Goal: Task Accomplishment & Management: Manage account settings

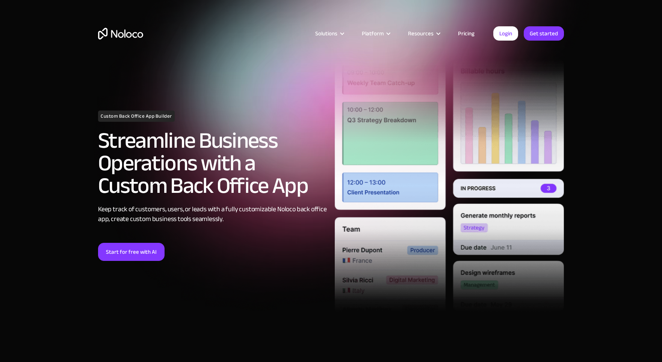
click at [466, 32] on link "Pricing" at bounding box center [466, 34] width 35 height 10
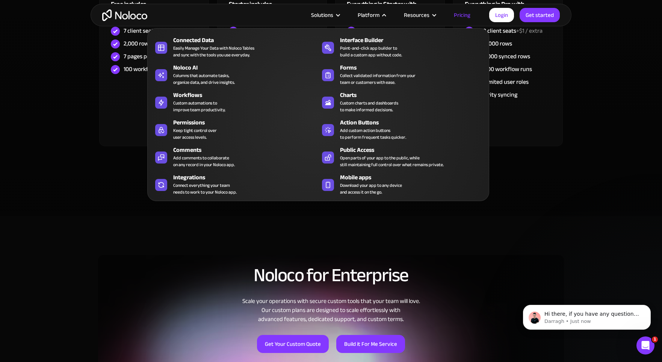
scroll to position [412, 0]
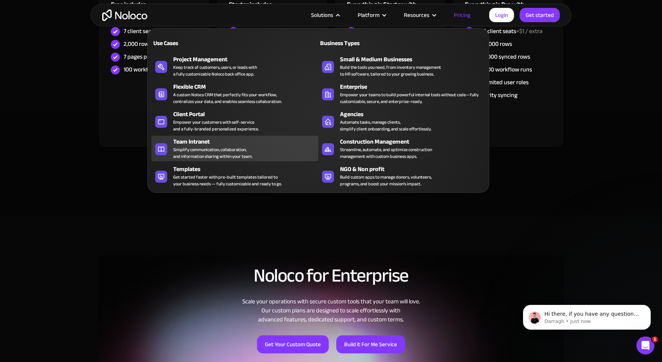
click at [239, 155] on div "Simplify communication, collaboration, and information sharing within your team." at bounding box center [212, 153] width 79 height 14
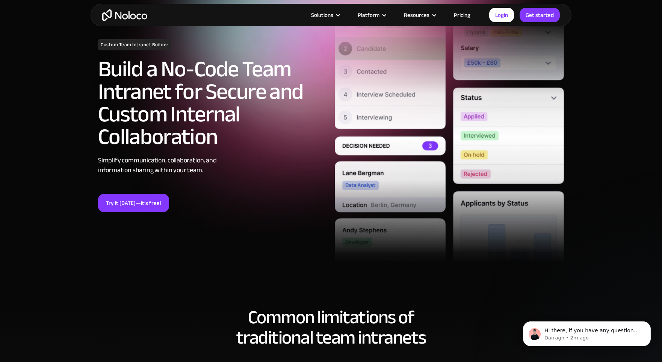
scroll to position [60, 0]
click at [152, 208] on link "Try it today—it’s free!" at bounding box center [133, 203] width 71 height 18
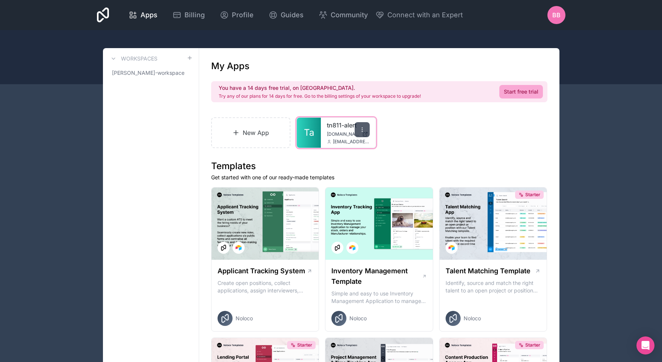
click at [359, 126] on div at bounding box center [362, 129] width 15 height 15
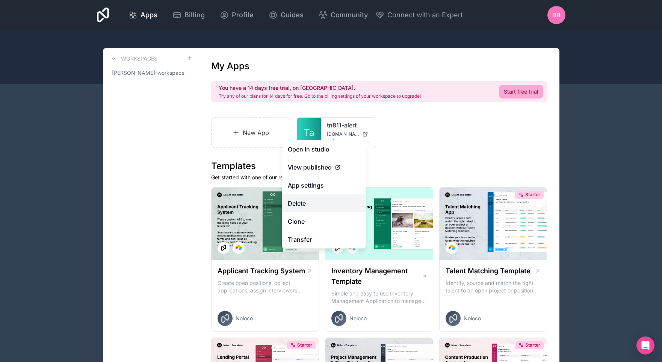
click at [307, 208] on button "Delete" at bounding box center [324, 203] width 84 height 18
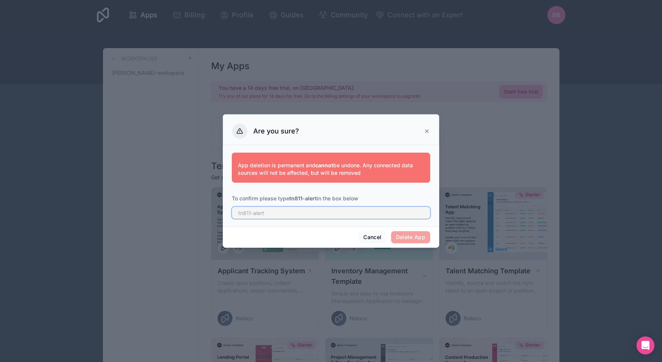
click at [322, 214] on input "text" at bounding box center [331, 213] width 198 height 12
type input "tn811-alert"
click at [403, 231] on button "Delete App" at bounding box center [410, 237] width 39 height 12
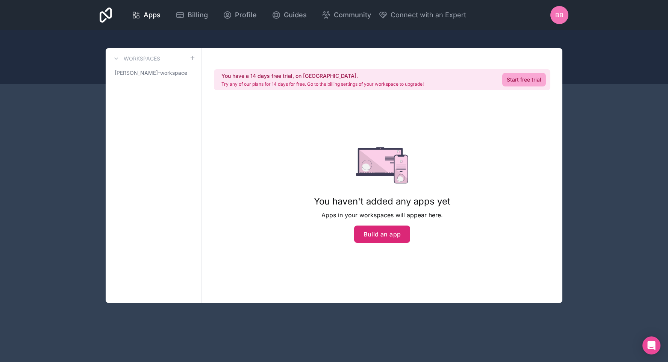
click at [394, 240] on button "Build an app" at bounding box center [382, 234] width 56 height 17
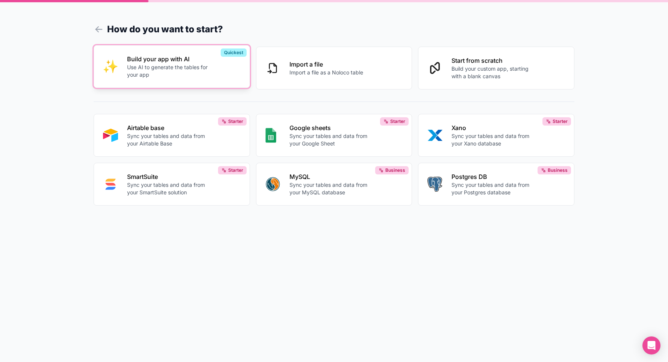
click at [188, 73] on p "Use AI to generate the tables for your app" at bounding box center [168, 71] width 83 height 15
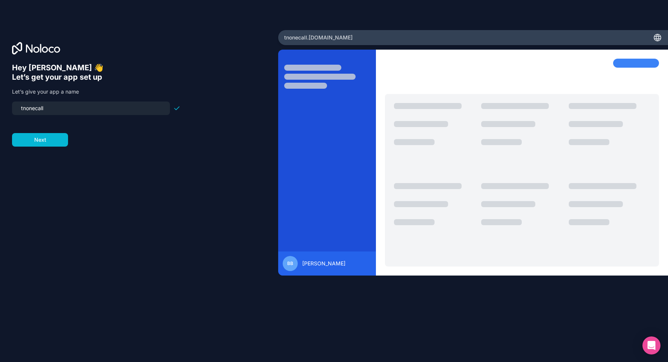
click at [80, 111] on input "tnonecall" at bounding box center [91, 108] width 149 height 11
type input "tn811alert"
click at [36, 142] on button "Next" at bounding box center [40, 140] width 56 height 14
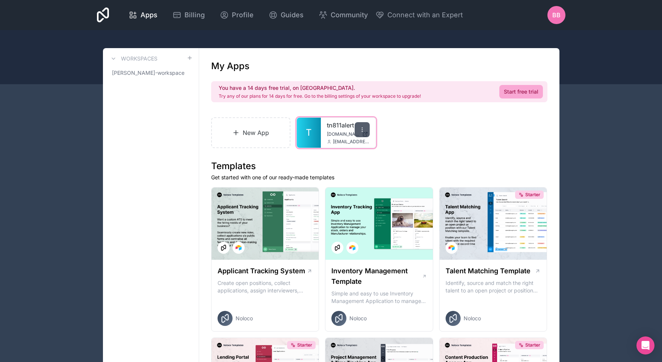
click at [361, 134] on div at bounding box center [362, 129] width 15 height 15
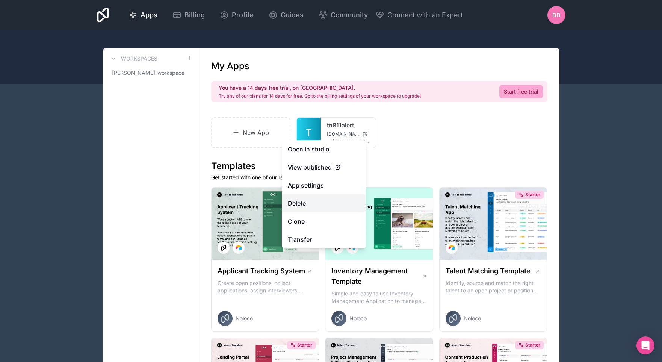
click at [315, 197] on button "Delete" at bounding box center [324, 203] width 84 height 18
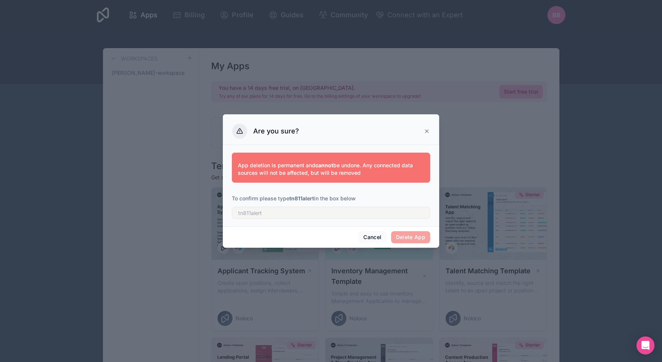
click at [282, 219] on div "App deletion is permanent and cannot be undone. Any connected data sources will…" at bounding box center [331, 184] width 198 height 72
click at [268, 216] on input "text" at bounding box center [331, 213] width 198 height 12
type input "tn811alert"
click at [400, 242] on button "Delete App" at bounding box center [410, 237] width 39 height 12
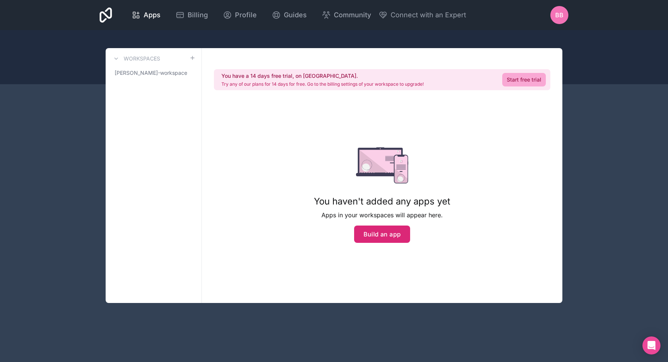
click at [371, 234] on button "Build an app" at bounding box center [382, 234] width 56 height 17
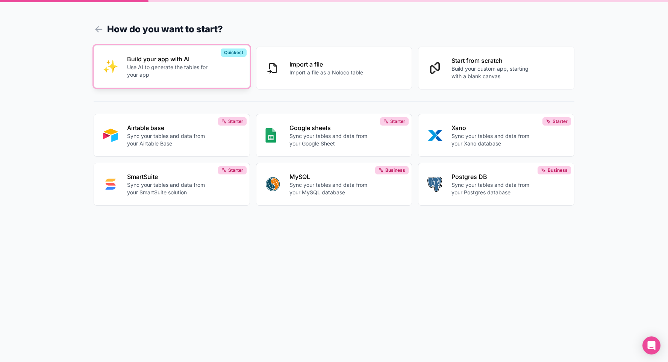
click at [153, 56] on p "Build your app with AI" at bounding box center [168, 59] width 83 height 9
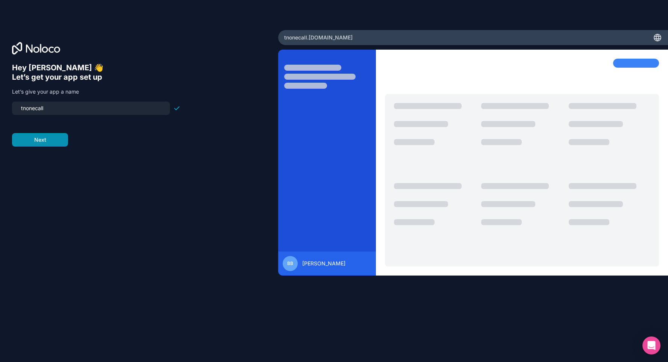
click at [42, 144] on button "Next" at bounding box center [40, 140] width 56 height 14
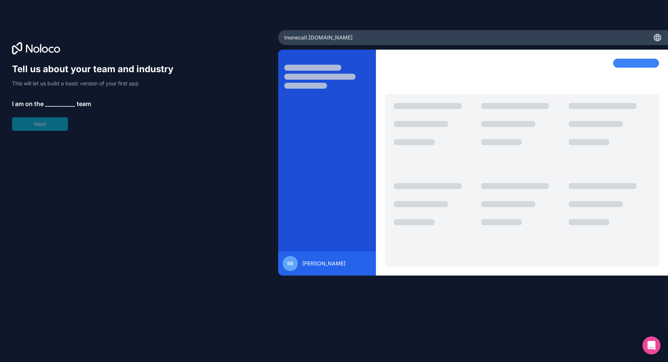
click at [58, 96] on div "Tell us about your team and industry This will let us build a basic version of …" at bounding box center [96, 97] width 168 height 68
click at [51, 101] on span "__________" at bounding box center [60, 103] width 30 height 9
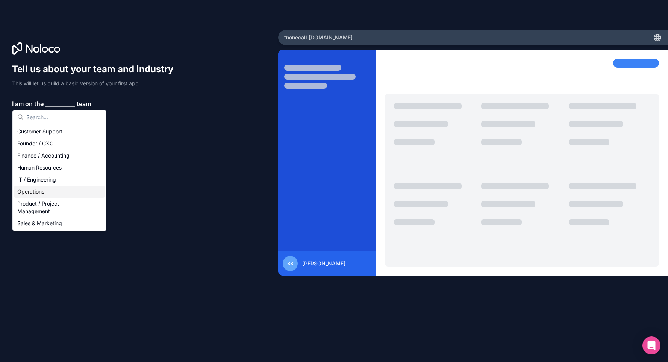
click at [59, 189] on div "Operations" at bounding box center [59, 192] width 90 height 12
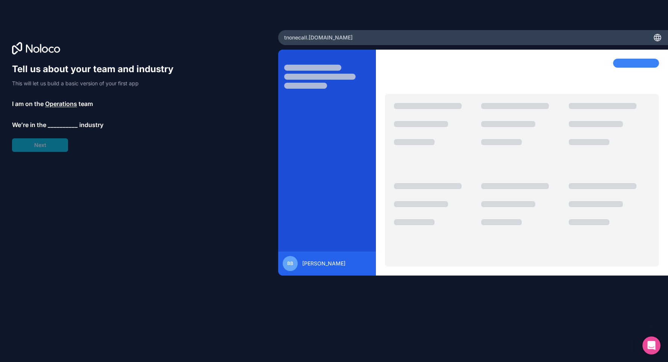
click at [53, 119] on div "Tell us about your team and industry This will let us build a basic version of …" at bounding box center [96, 107] width 168 height 89
click at [52, 124] on span "__________" at bounding box center [63, 124] width 30 height 9
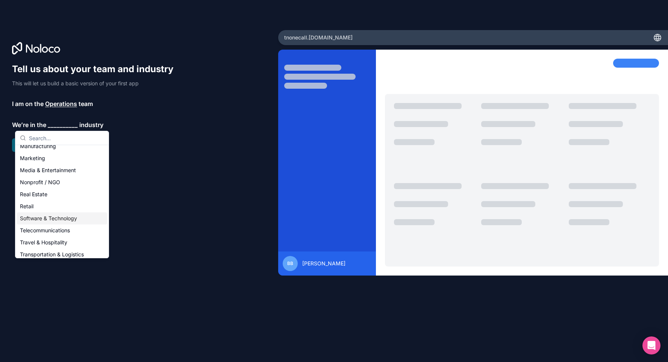
scroll to position [155, 0]
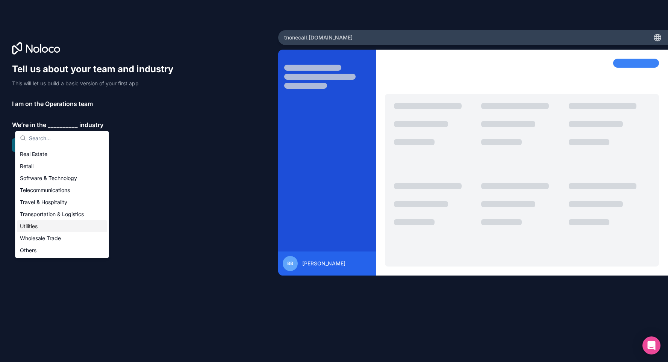
click at [49, 226] on div "Utilities" at bounding box center [62, 226] width 90 height 12
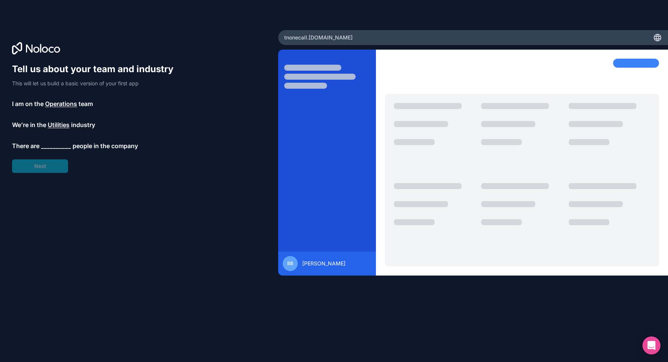
click at [51, 143] on span "__________" at bounding box center [56, 145] width 30 height 9
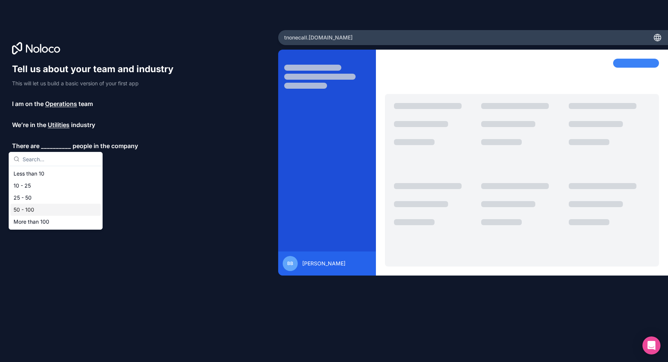
click at [31, 206] on div "50 - 100" at bounding box center [56, 210] width 90 height 12
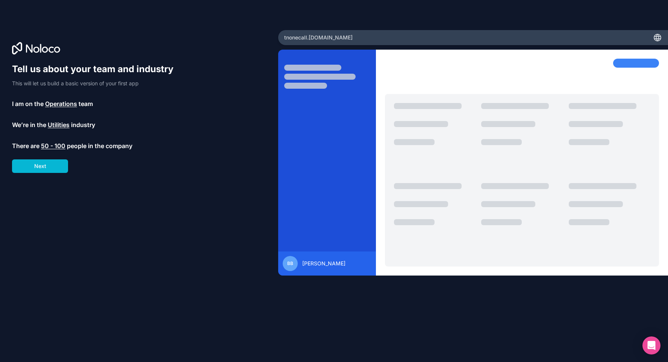
click at [42, 174] on div "Tell us about your team and industry This will let us build a basic version of …" at bounding box center [139, 191] width 254 height 257
click at [42, 163] on button "Next" at bounding box center [40, 166] width 56 height 14
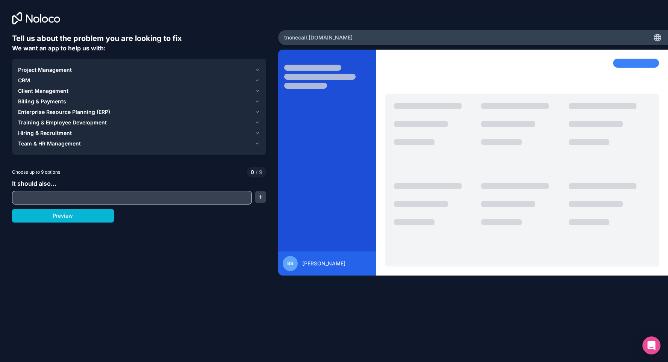
click at [29, 84] on span "CRM" at bounding box center [24, 81] width 12 height 8
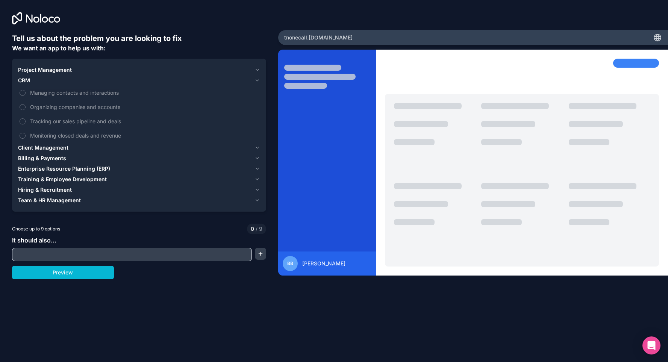
click at [29, 84] on span "CRM" at bounding box center [24, 81] width 12 height 8
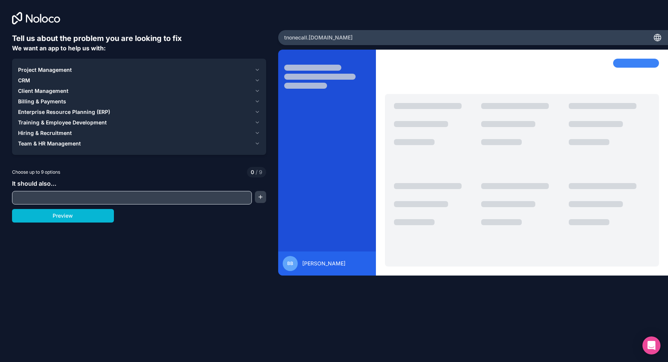
click at [35, 71] on span "Project Management" at bounding box center [45, 70] width 54 height 8
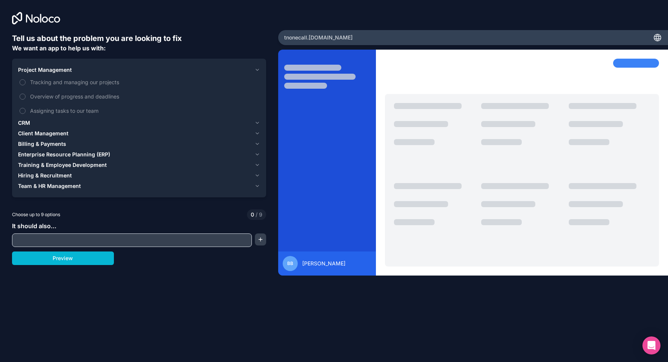
click at [91, 157] on span "Enterprise Resource Planning (ERP)" at bounding box center [64, 155] width 92 height 8
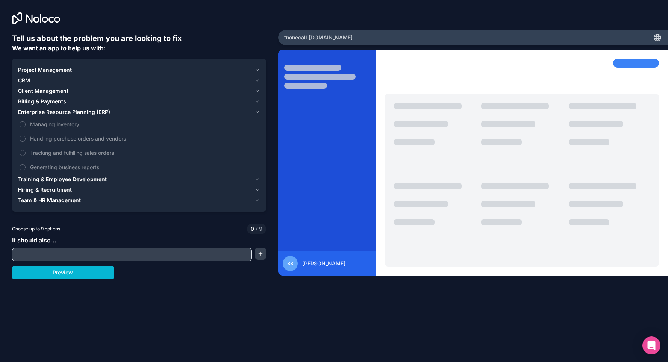
click at [93, 180] on span "Training & Employee Development" at bounding box center [62, 180] width 89 height 8
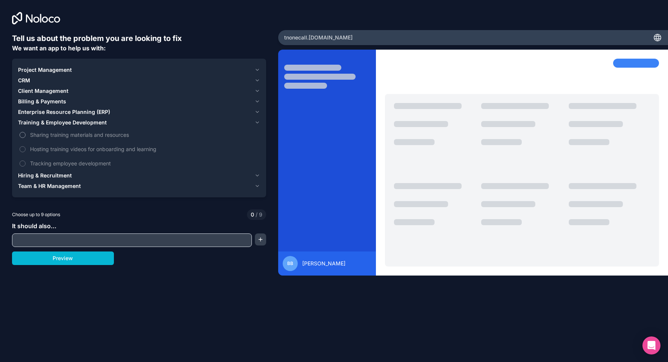
click at [24, 139] on label "Sharing training materials and resources" at bounding box center [139, 135] width 242 height 14
click at [24, 138] on button "Sharing training materials and resources" at bounding box center [23, 135] width 6 height 6
click at [38, 175] on span "Hiring & Recruitment" at bounding box center [45, 176] width 54 height 8
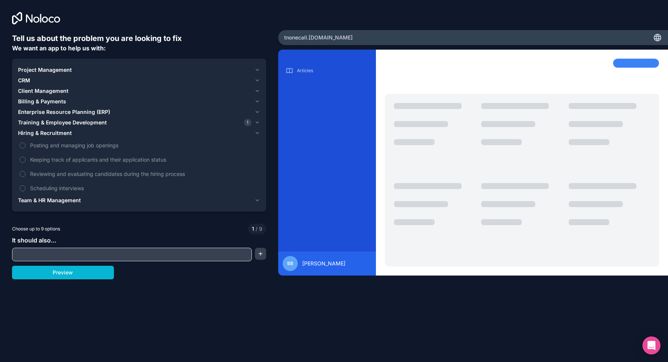
click at [41, 201] on span "Team & HR Management" at bounding box center [49, 201] width 63 height 8
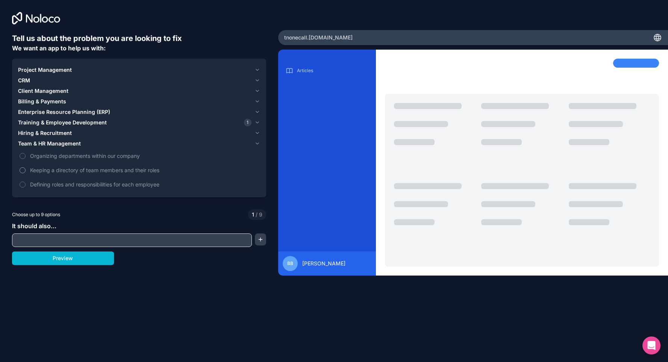
click at [24, 173] on label "Keeping a directory of team members and their roles" at bounding box center [139, 170] width 242 height 14
click at [24, 173] on button "Keeping a directory of team members and their roles" at bounding box center [23, 170] width 6 height 6
click at [56, 240] on input "text" at bounding box center [132, 240] width 236 height 11
type input "allow message sending to all users or individuals"
click at [256, 244] on button "button" at bounding box center [260, 239] width 11 height 12
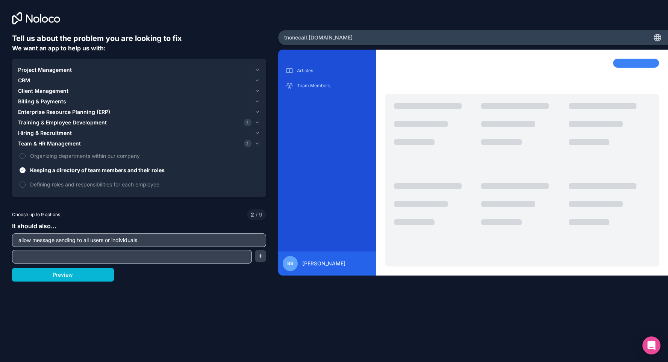
click at [206, 260] on input "text" at bounding box center [132, 256] width 236 height 11
type input "have a table where managers can view who and when someone read a message"
click at [257, 257] on button "button" at bounding box center [260, 256] width 11 height 12
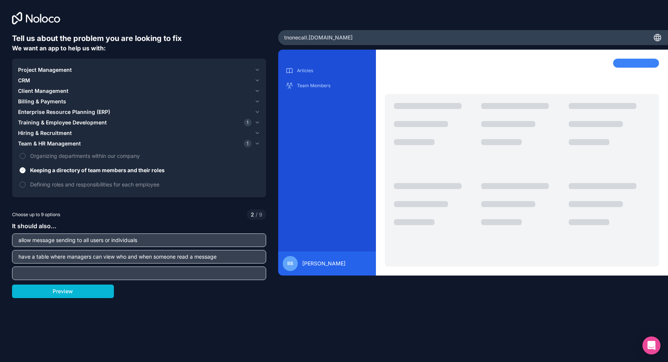
click at [121, 277] on input "text" at bounding box center [139, 273] width 250 height 11
type input "have an alert for incoming and unread messages"
click at [89, 287] on button "Preview" at bounding box center [63, 292] width 102 height 14
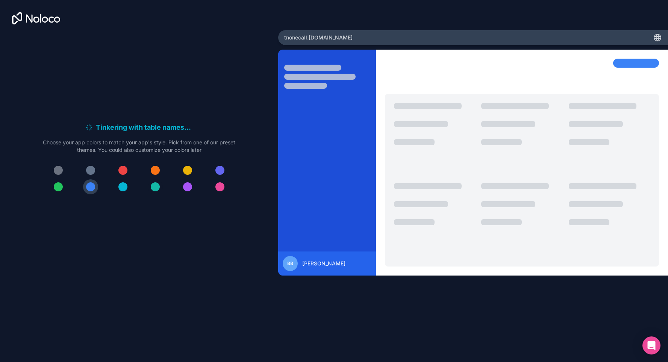
click at [155, 185] on div at bounding box center [155, 186] width 9 height 9
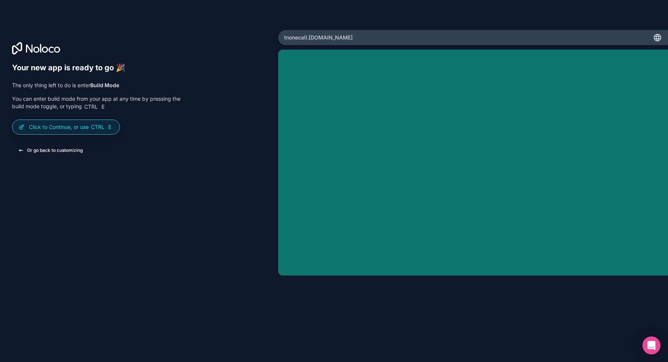
click at [47, 151] on button "Or go back to customizing" at bounding box center [50, 151] width 77 height 14
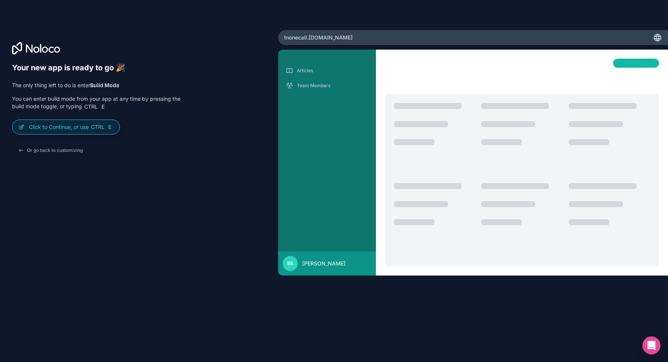
click at [475, 234] on div at bounding box center [434, 220] width 81 height 74
click at [652, 341] on div "Open Intercom Messenger" at bounding box center [652, 346] width 20 height 20
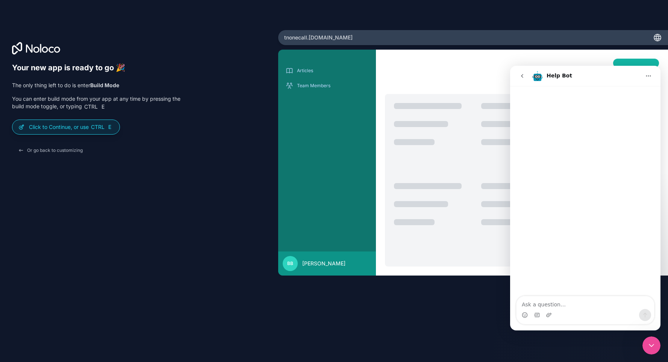
click at [413, 297] on div "Articles Team Members BB Bill Berzins" at bounding box center [473, 191] width 390 height 282
click at [261, 130] on div "Your new app is ready to go 🎉 The only thing left to do is enter Build Mode You…" at bounding box center [139, 191] width 254 height 257
click at [70, 129] on p "Click to Continue, or use Ctrl E" at bounding box center [71, 127] width 85 height 8
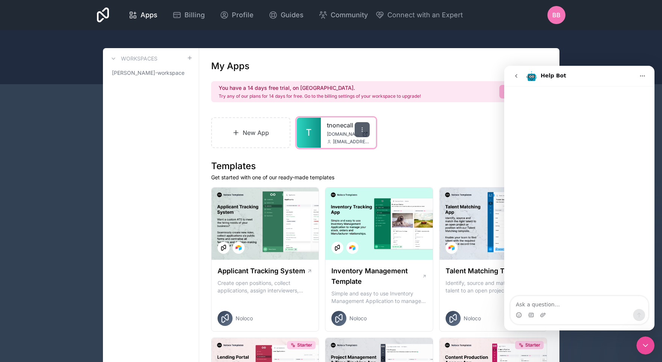
click at [362, 131] on icon at bounding box center [362, 130] width 6 height 6
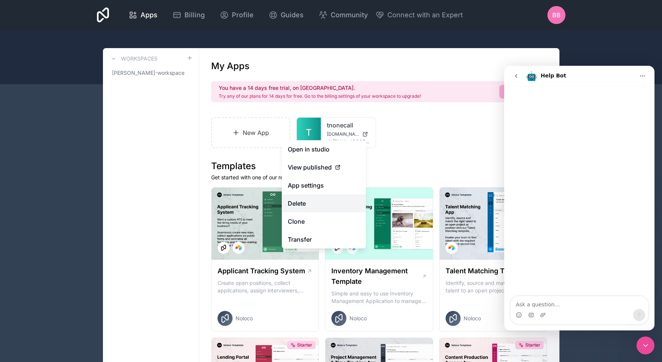
click at [299, 198] on button "Delete" at bounding box center [324, 203] width 84 height 18
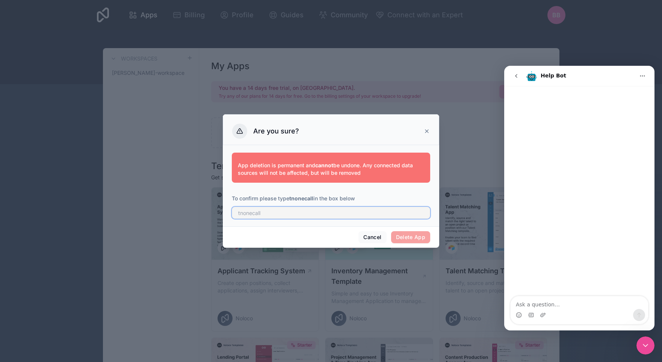
click at [305, 217] on input "text" at bounding box center [331, 213] width 198 height 12
type input "tnonecall"
click at [422, 242] on button "Delete App" at bounding box center [410, 237] width 39 height 12
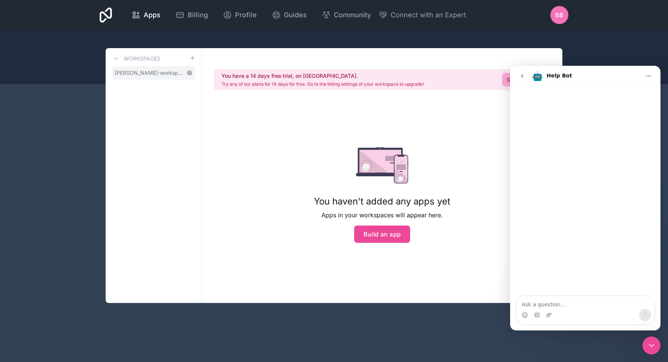
click at [188, 73] on icon at bounding box center [189, 73] width 5 height 5
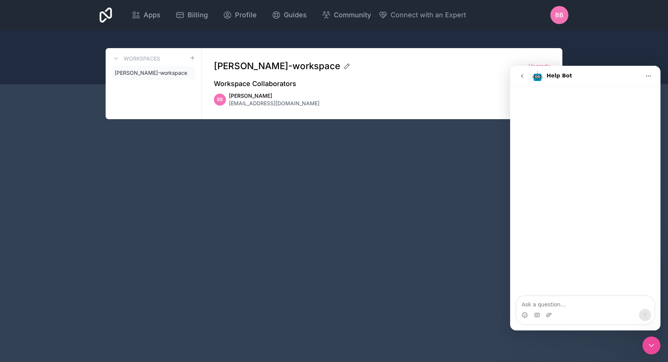
click at [517, 81] on button "go back" at bounding box center [522, 76] width 14 height 14
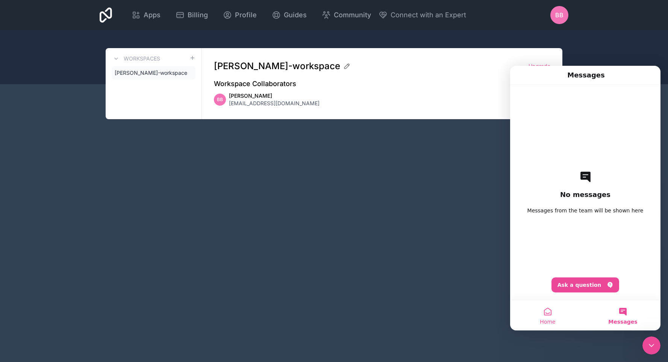
click at [556, 312] on button "Home" at bounding box center [547, 315] width 75 height 30
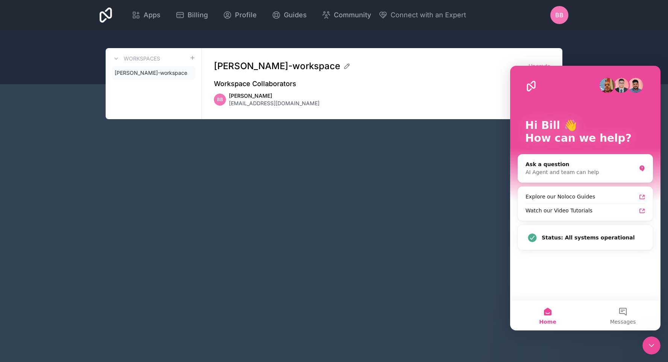
click at [647, 339] on div "Close Intercom Messenger" at bounding box center [651, 345] width 18 height 18
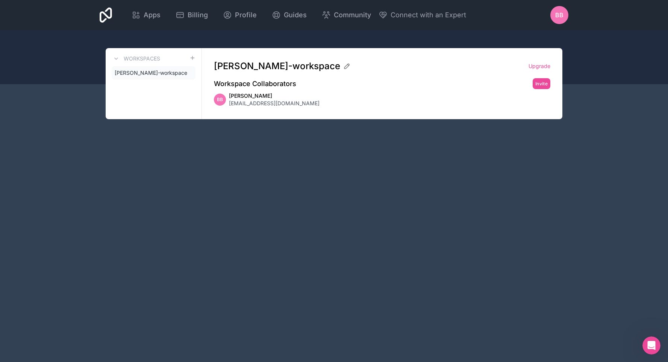
click at [562, 9] on div "BB" at bounding box center [559, 15] width 18 height 18
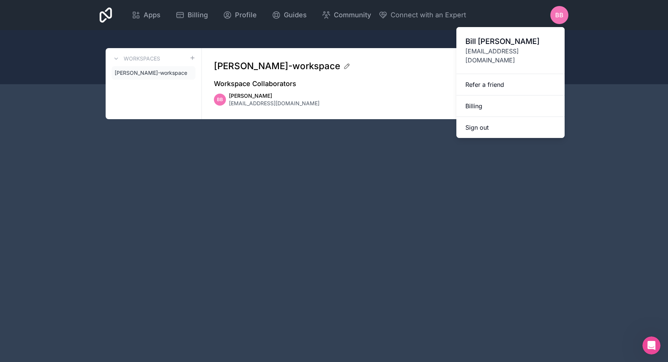
click at [233, 132] on div "Apps Billing Profile Guides Community Connect with an Expert BB Billing Profile…" at bounding box center [334, 181] width 668 height 362
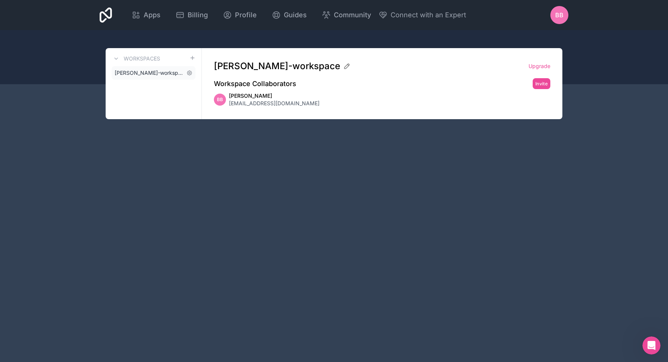
click at [158, 73] on span "[PERSON_NAME]-workspace" at bounding box center [149, 73] width 69 height 8
click at [191, 73] on icon at bounding box center [189, 73] width 6 height 6
click at [150, 14] on span "Apps" at bounding box center [152, 15] width 17 height 11
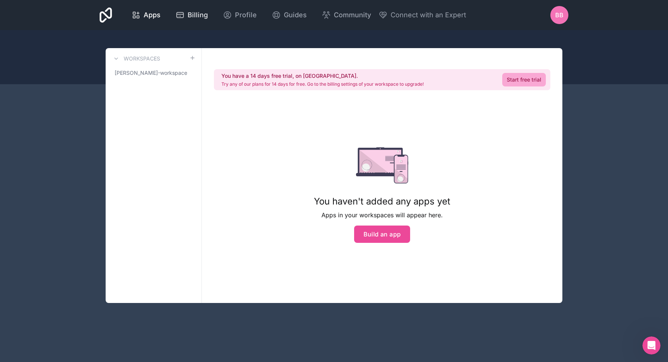
click at [200, 22] on link "Billing" at bounding box center [192, 15] width 44 height 17
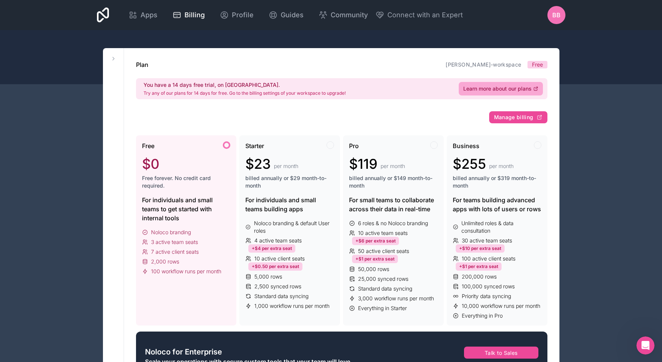
click at [553, 15] on span "BB" at bounding box center [557, 15] width 8 height 9
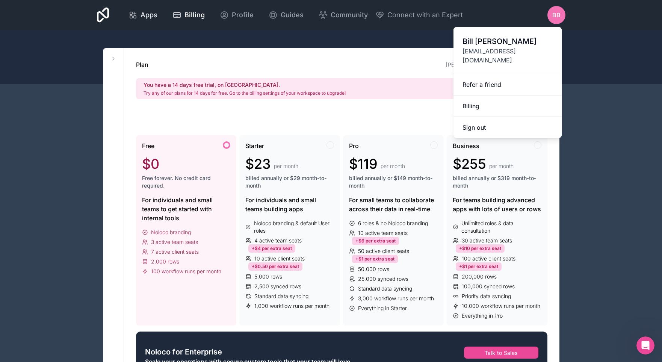
click at [153, 13] on span "Apps" at bounding box center [149, 15] width 17 height 11
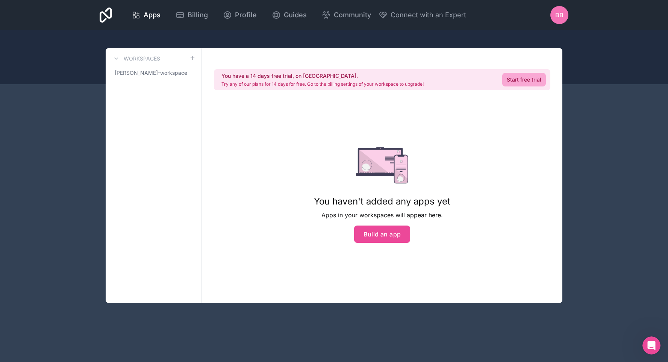
click at [108, 23] on div at bounding box center [106, 15] width 12 height 18
click at [562, 17] on span "BB" at bounding box center [559, 15] width 8 height 9
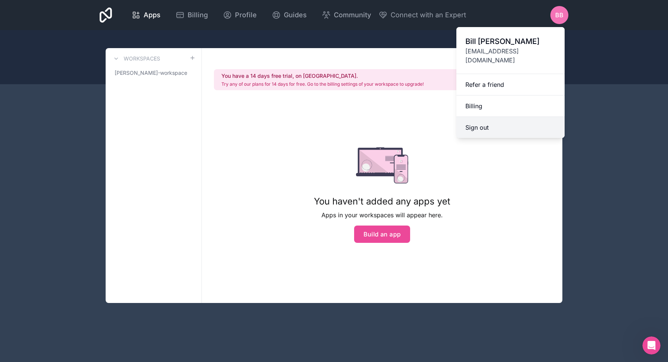
click at [486, 117] on button "Sign out" at bounding box center [510, 127] width 108 height 21
